Goal: Task Accomplishment & Management: Manage account settings

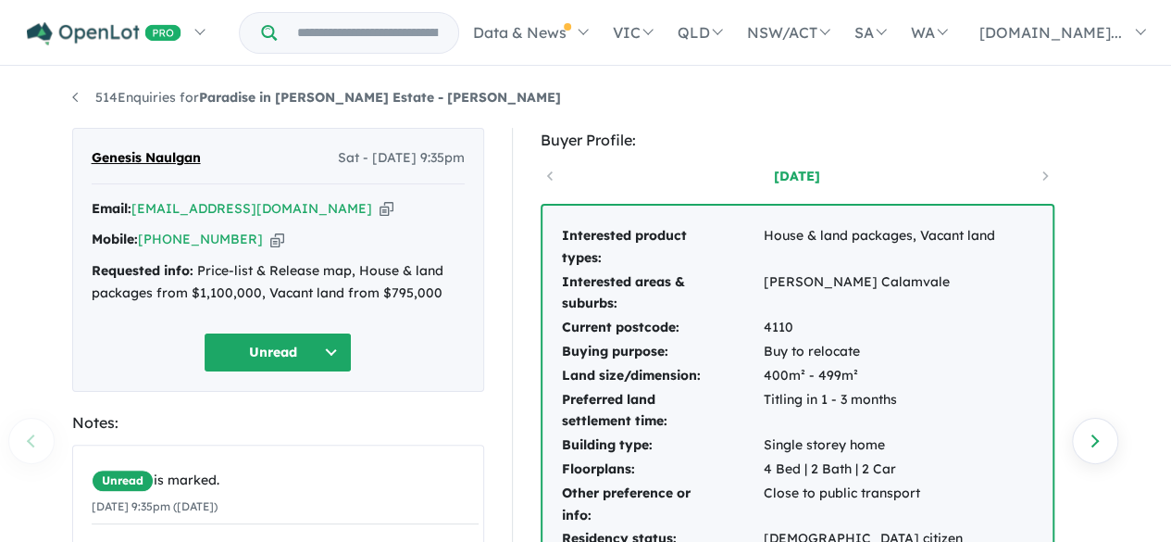
drag, startPoint x: 300, startPoint y: 207, endPoint x: 288, endPoint y: 33, distance: 174.5
click at [380, 207] on icon "button" at bounding box center [387, 208] width 14 height 19
click at [270, 240] on icon "button" at bounding box center [277, 239] width 14 height 19
click at [1109, 112] on div "514 Enquiries for Paradise in [PERSON_NAME] Estate - [PERSON_NAME] Previous enq…" at bounding box center [585, 307] width 1055 height 476
drag, startPoint x: 212, startPoint y: 154, endPoint x: 91, endPoint y: 164, distance: 121.7
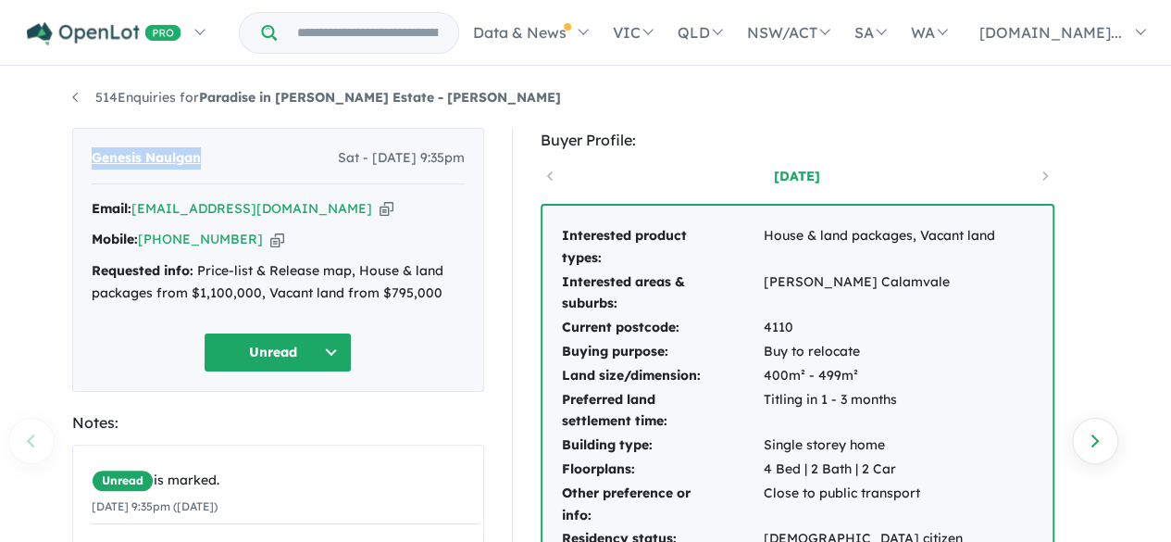
click at [92, 164] on div "Genesis Naulgan Sat - [DATE] 9:35pm" at bounding box center [278, 165] width 373 height 37
copy span "Genesis Naulgan"
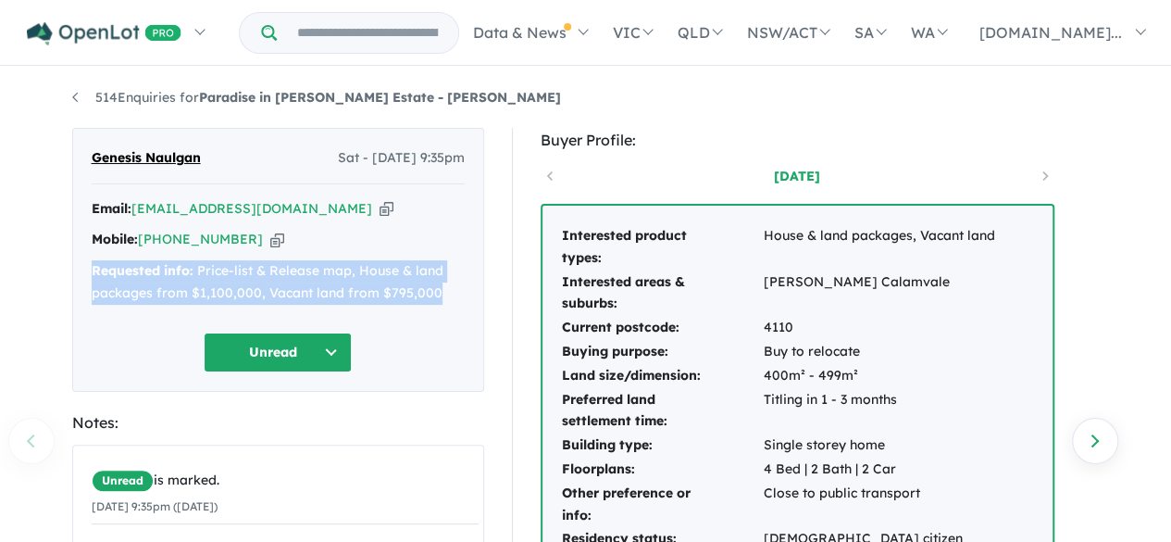
drag, startPoint x: 89, startPoint y: 275, endPoint x: 456, endPoint y: 306, distance: 368.9
click at [456, 306] on div "Genesis Naulgan Sat - [DATE] 9:35pm Email: [EMAIL_ADDRESS][DOMAIN_NAME] Copied!…" at bounding box center [278, 260] width 412 height 264
copy div "Requested info: Price-list & Release map, House & land packages from $1,100,000…"
click at [417, 99] on strong "Paradise in [PERSON_NAME] Estate - [PERSON_NAME]" at bounding box center [380, 97] width 362 height 17
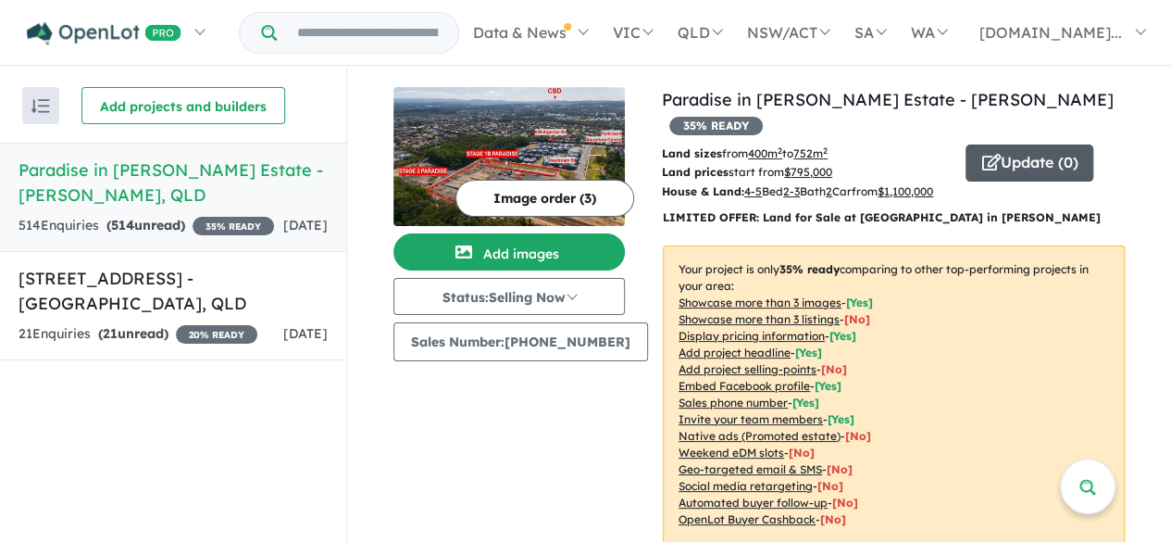
click at [1024, 144] on button "Update ( 0 )" at bounding box center [1030, 162] width 128 height 37
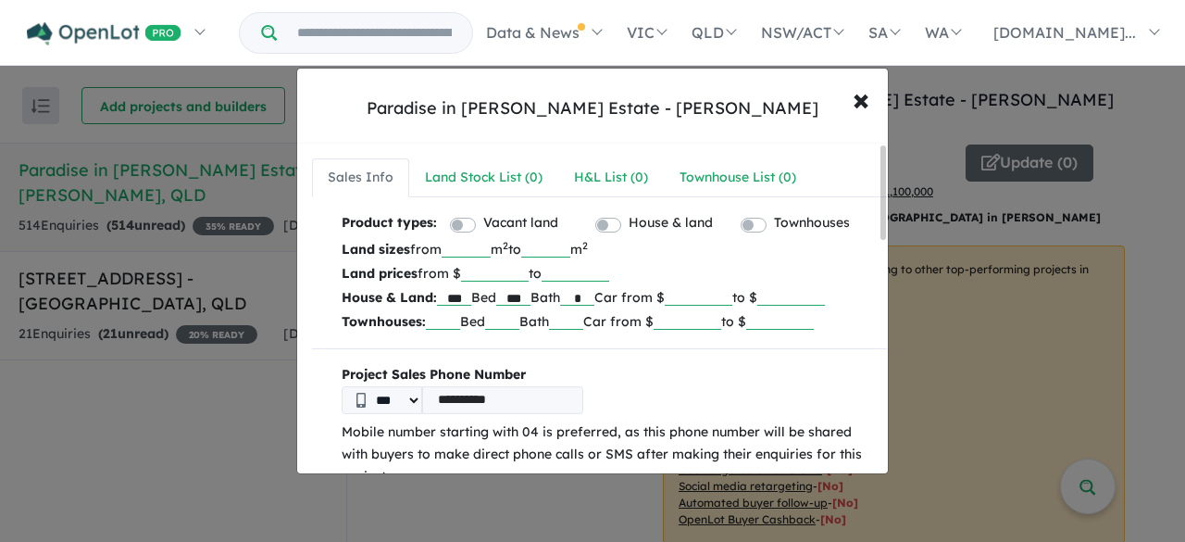
drag, startPoint x: 534, startPoint y: 272, endPoint x: 467, endPoint y: 275, distance: 67.6
click at [467, 275] on p "Land prices from $ ****** to" at bounding box center [607, 273] width 531 height 24
click at [500, 272] on input "******" at bounding box center [495, 272] width 68 height 19
type input "******"
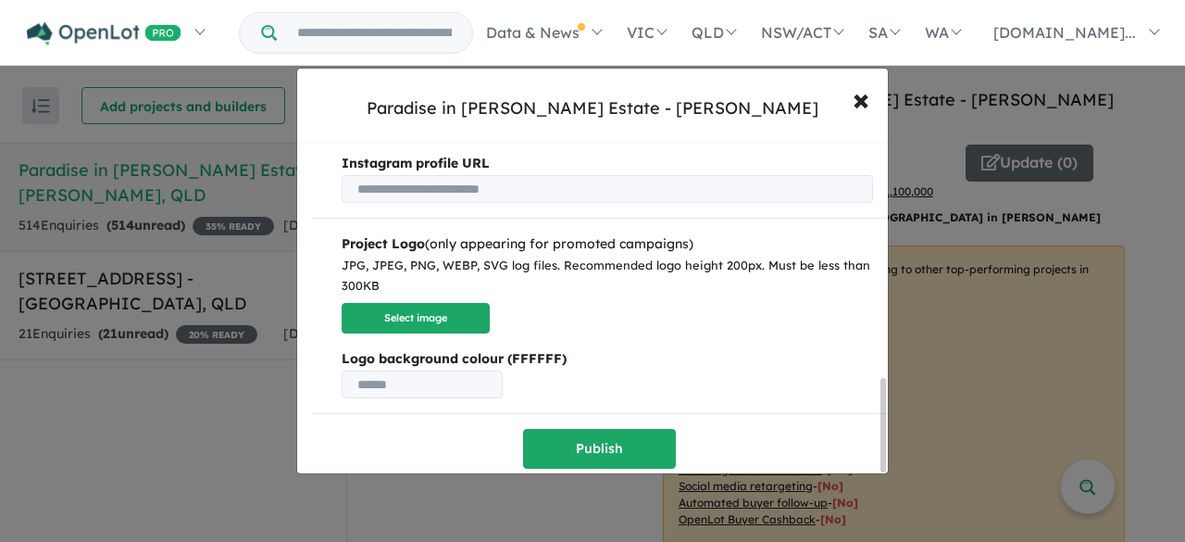
scroll to position [841, 0]
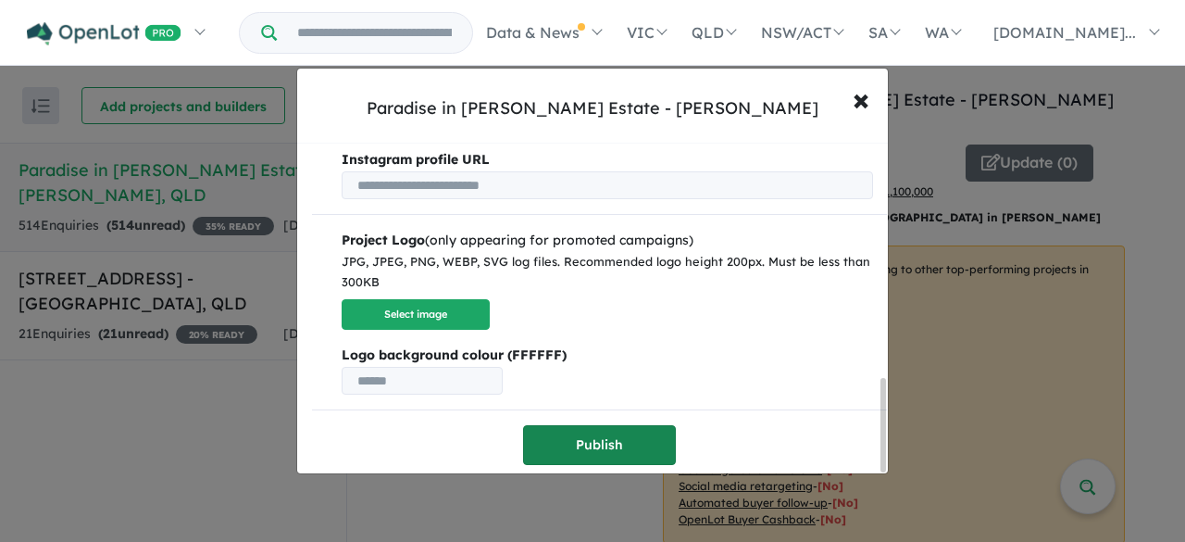
click at [617, 432] on button "Publish" at bounding box center [599, 445] width 153 height 40
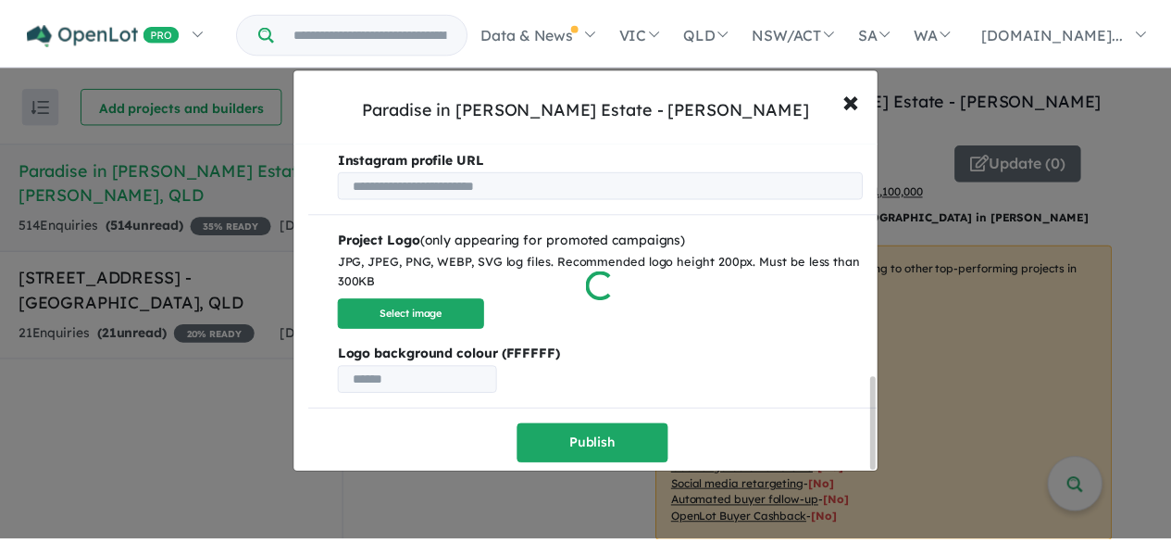
scroll to position [0, 0]
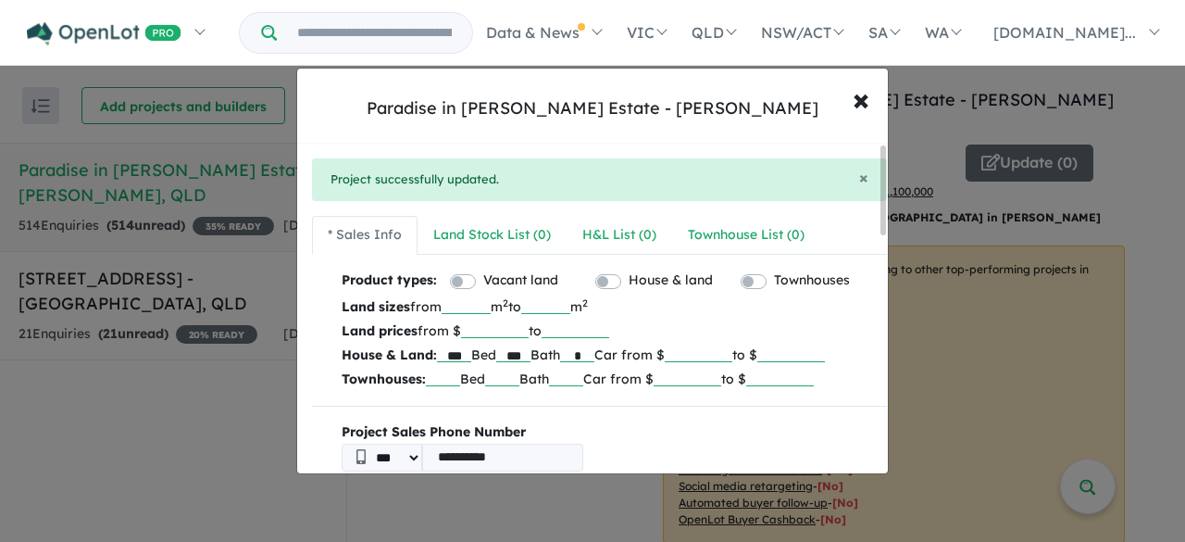
drag, startPoint x: 208, startPoint y: 373, endPoint x: 922, endPoint y: 77, distance: 772.8
click at [208, 373] on div "**********" at bounding box center [592, 271] width 1185 height 542
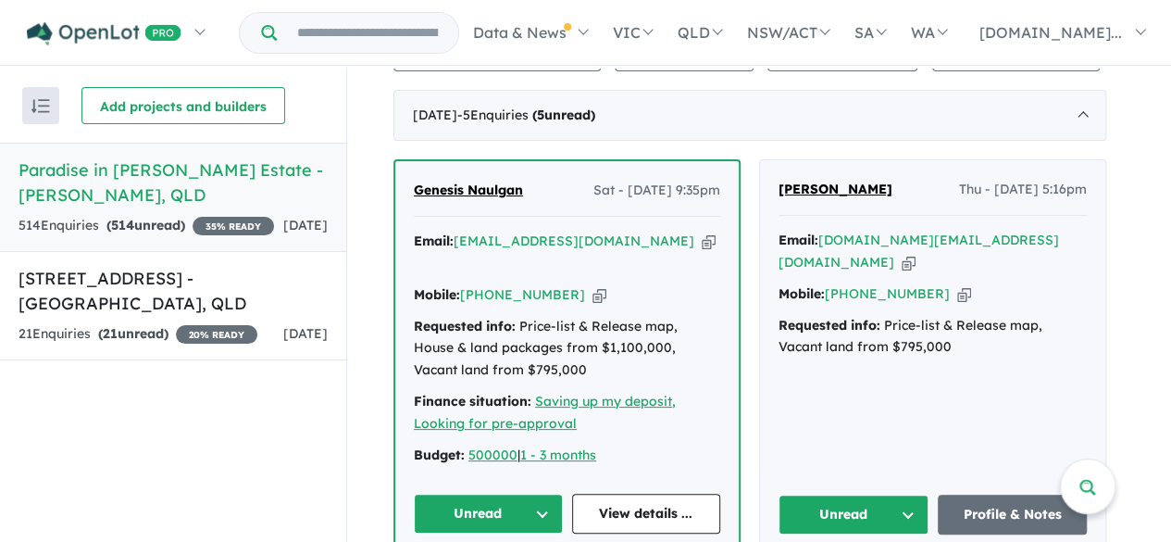
scroll to position [555, 0]
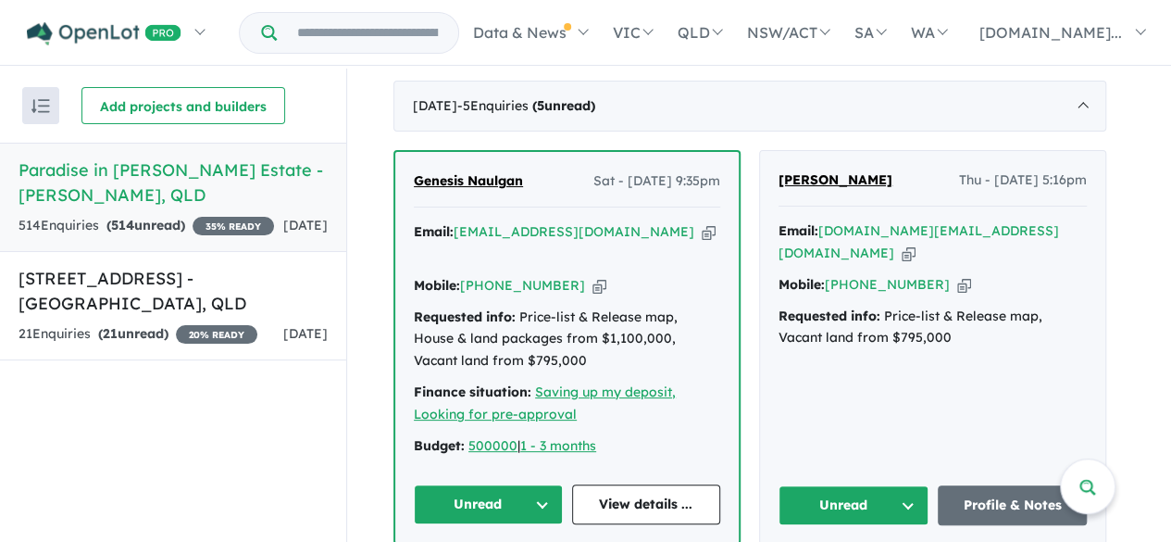
click at [916, 243] on icon "button" at bounding box center [909, 252] width 14 height 19
click at [957, 275] on icon "button" at bounding box center [964, 284] width 14 height 19
click at [1023, 338] on div "[PERSON_NAME] Thu - [DATE] 5:16pm Email: [DOMAIN_NAME][EMAIL_ADDRESS][DOMAIN_NA…" at bounding box center [932, 347] width 345 height 393
drag, startPoint x: 902, startPoint y: 173, endPoint x: 785, endPoint y: 184, distance: 117.2
click at [785, 184] on div "[PERSON_NAME] Thu - [DATE] 5:16pm" at bounding box center [933, 187] width 308 height 37
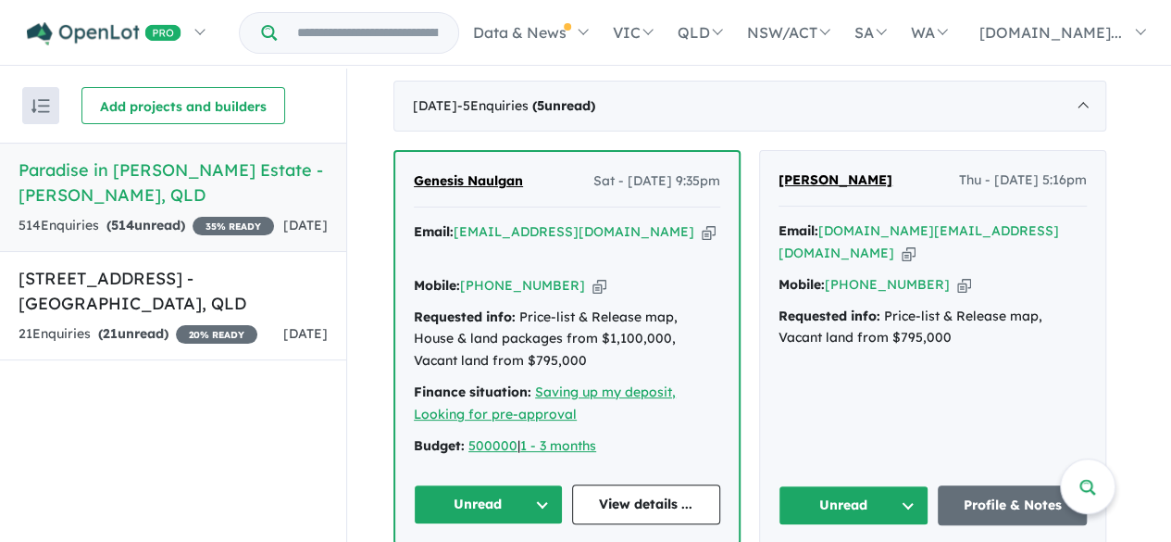
copy span "[PERSON_NAME]"
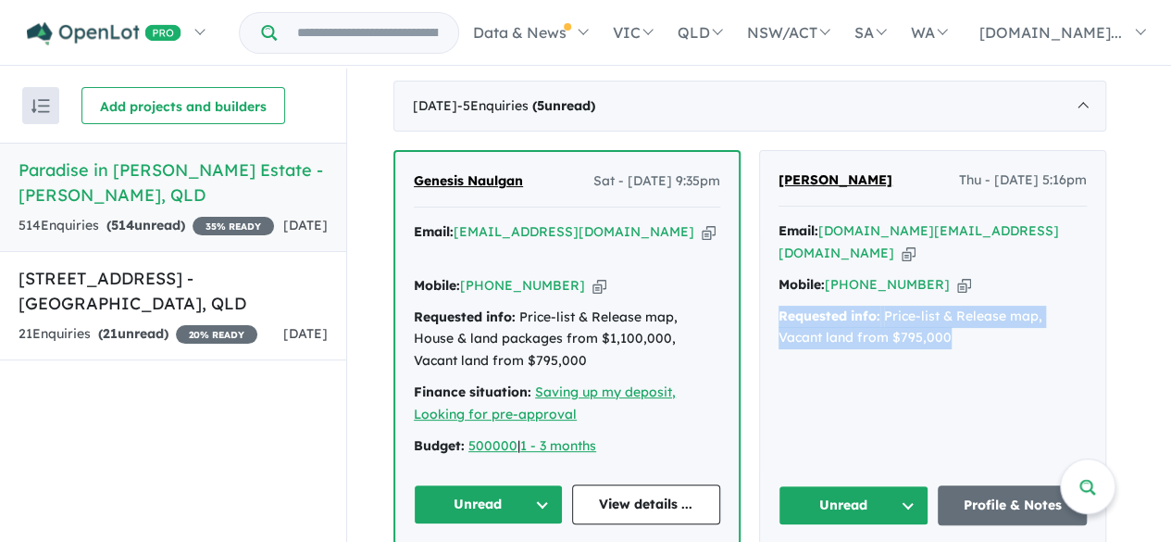
drag, startPoint x: 783, startPoint y: 287, endPoint x: 984, endPoint y: 315, distance: 202.8
click at [984, 315] on div "Requested info: Price-list & Release map, Vacant land from $795,000" at bounding box center [933, 328] width 308 height 44
copy div "Requested info: Price-list & Release map, Vacant land from $795,000"
click at [916, 243] on icon "button" at bounding box center [909, 252] width 14 height 19
copy div "Requested info: Price-list & Release map, Vacant land from $795,000"
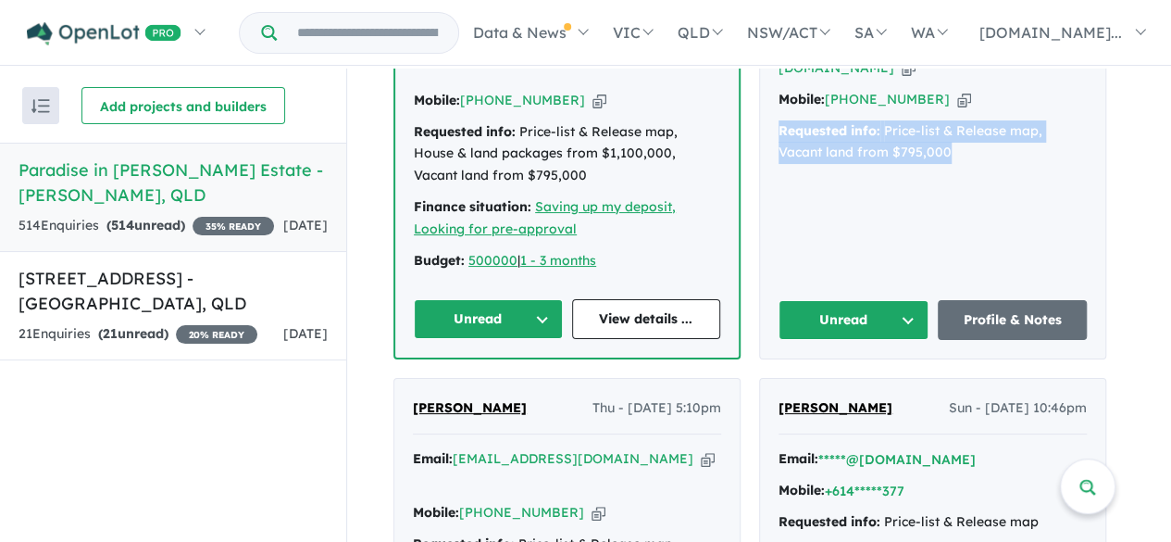
scroll to position [463, 0]
